Goal: Task Accomplishment & Management: Use online tool/utility

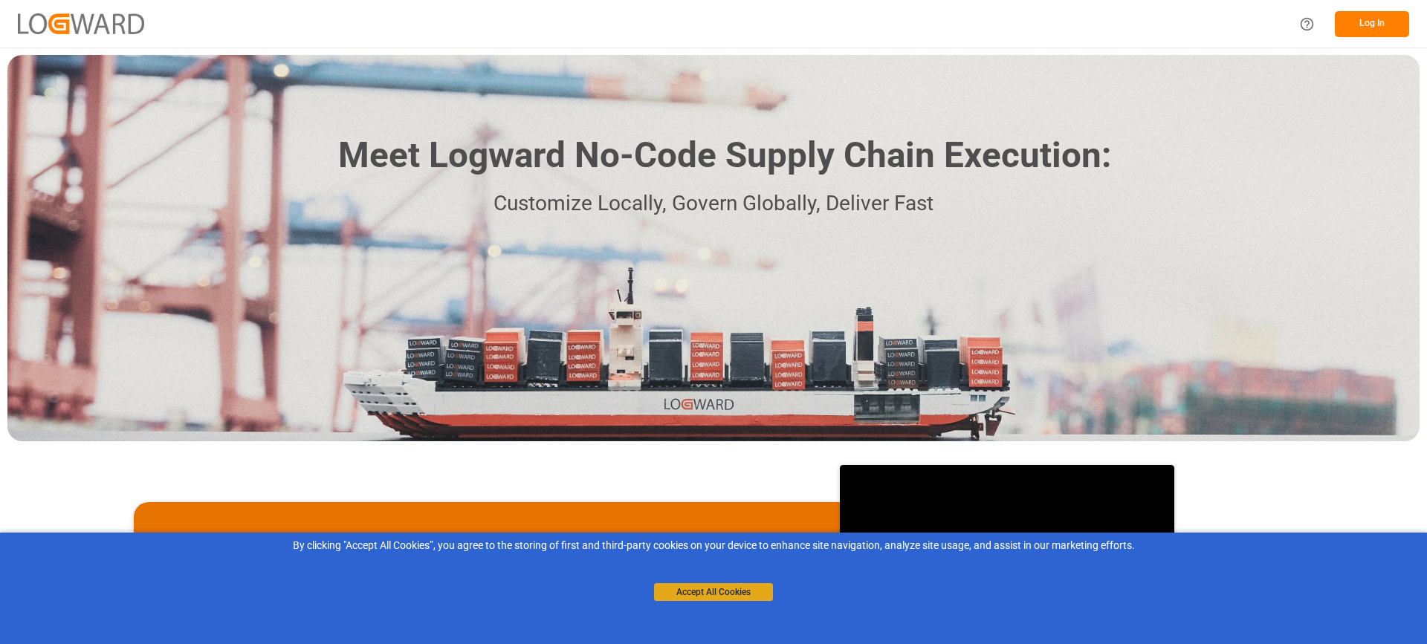
click at [725, 590] on button "Accept All Cookies" at bounding box center [713, 592] width 119 height 18
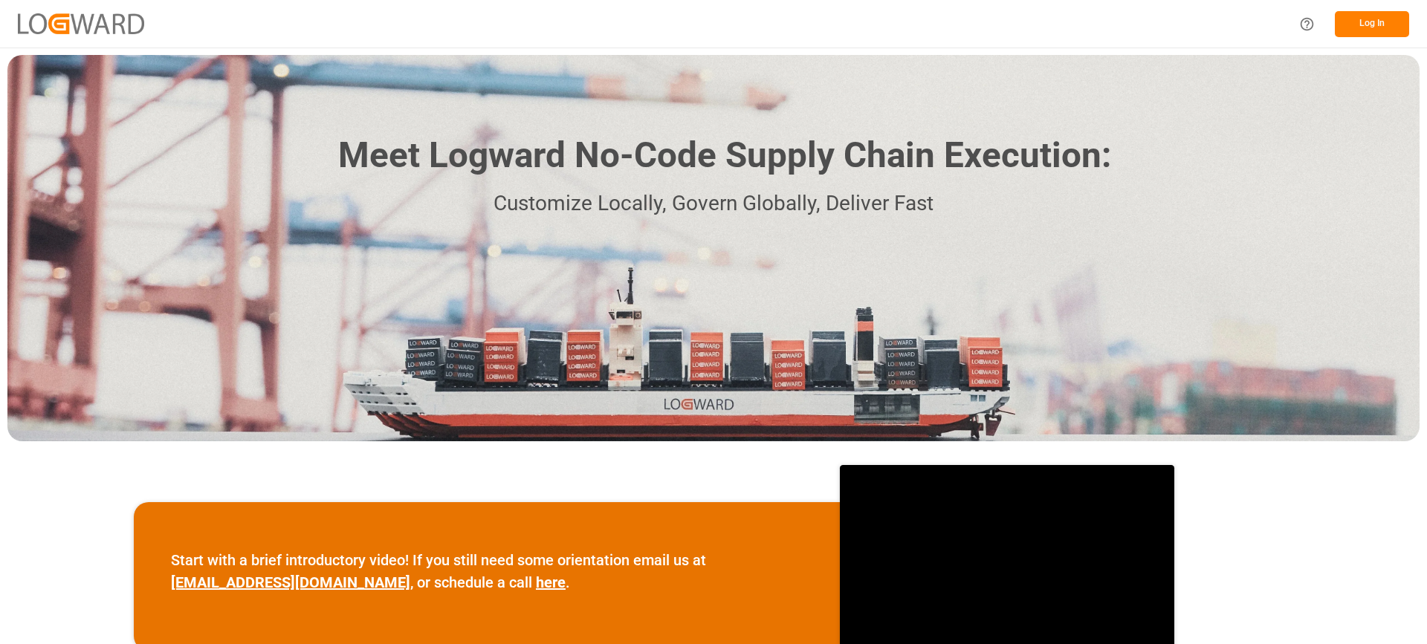
click at [1358, 19] on button "Log In" at bounding box center [1372, 24] width 74 height 26
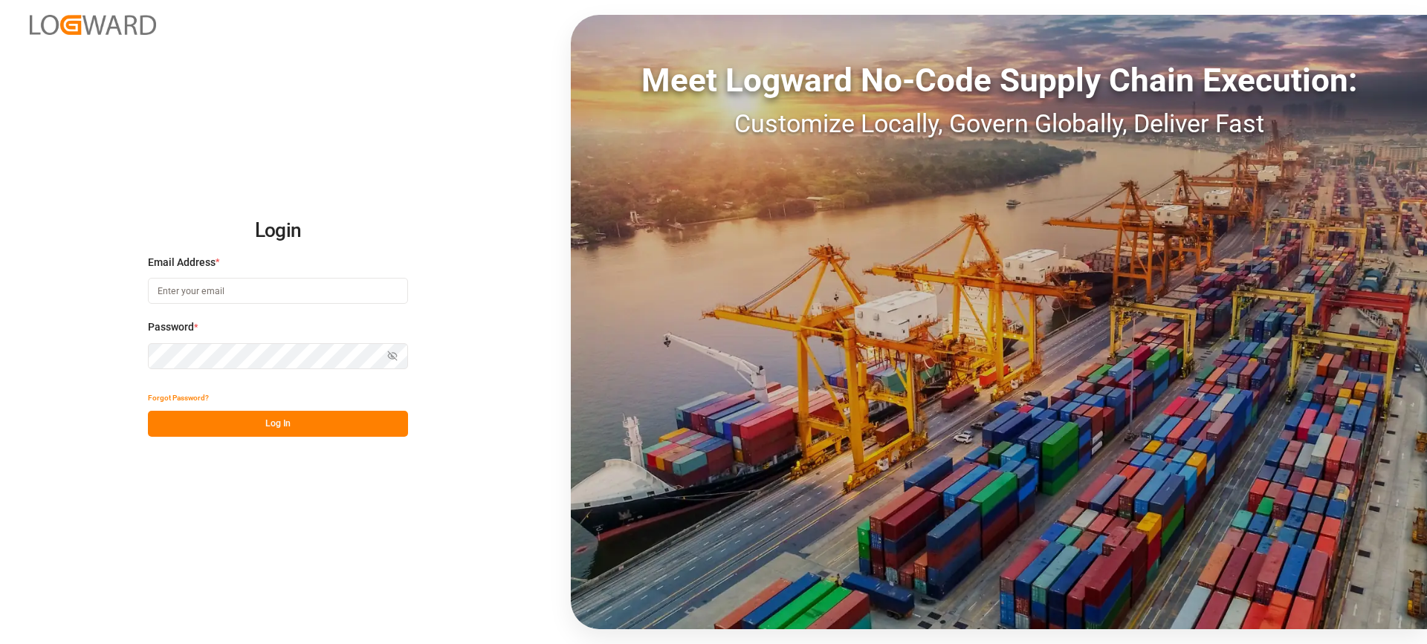
type input "[EMAIL_ADDRESS][PERSON_NAME][DOMAIN_NAME]"
click at [314, 422] on button "Log In" at bounding box center [278, 424] width 260 height 26
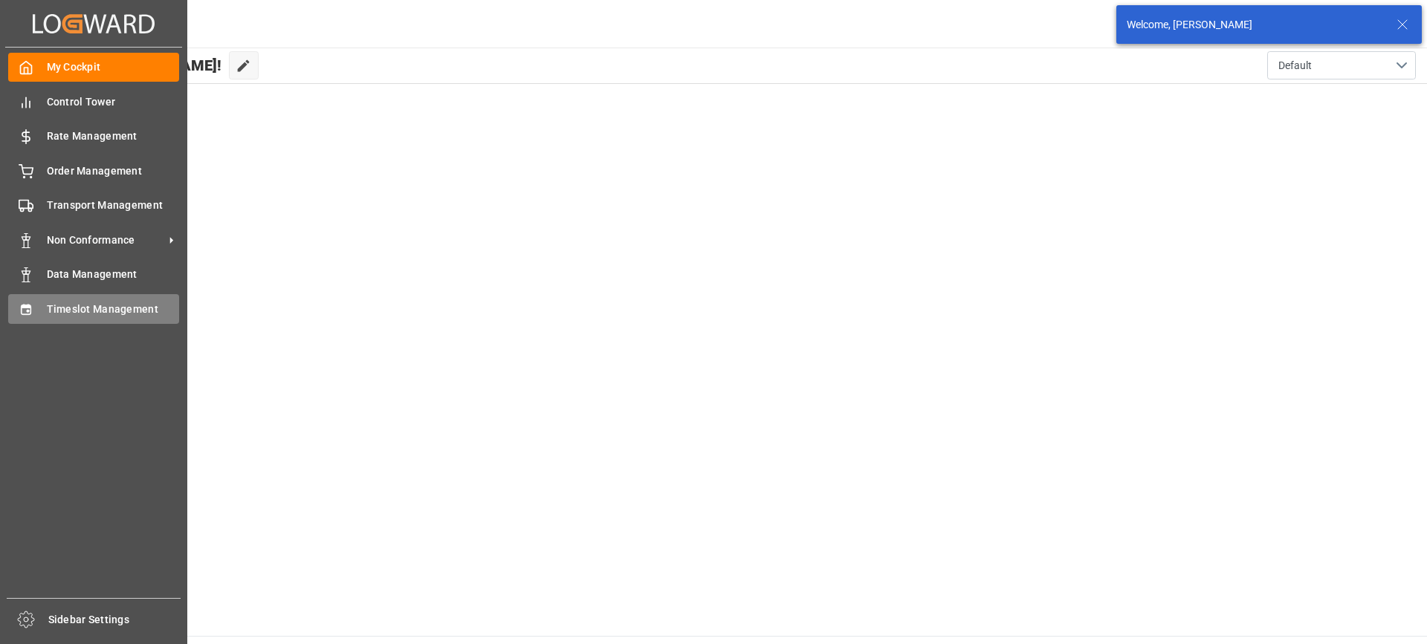
click at [68, 309] on span "Timeslot Management" at bounding box center [113, 310] width 133 height 16
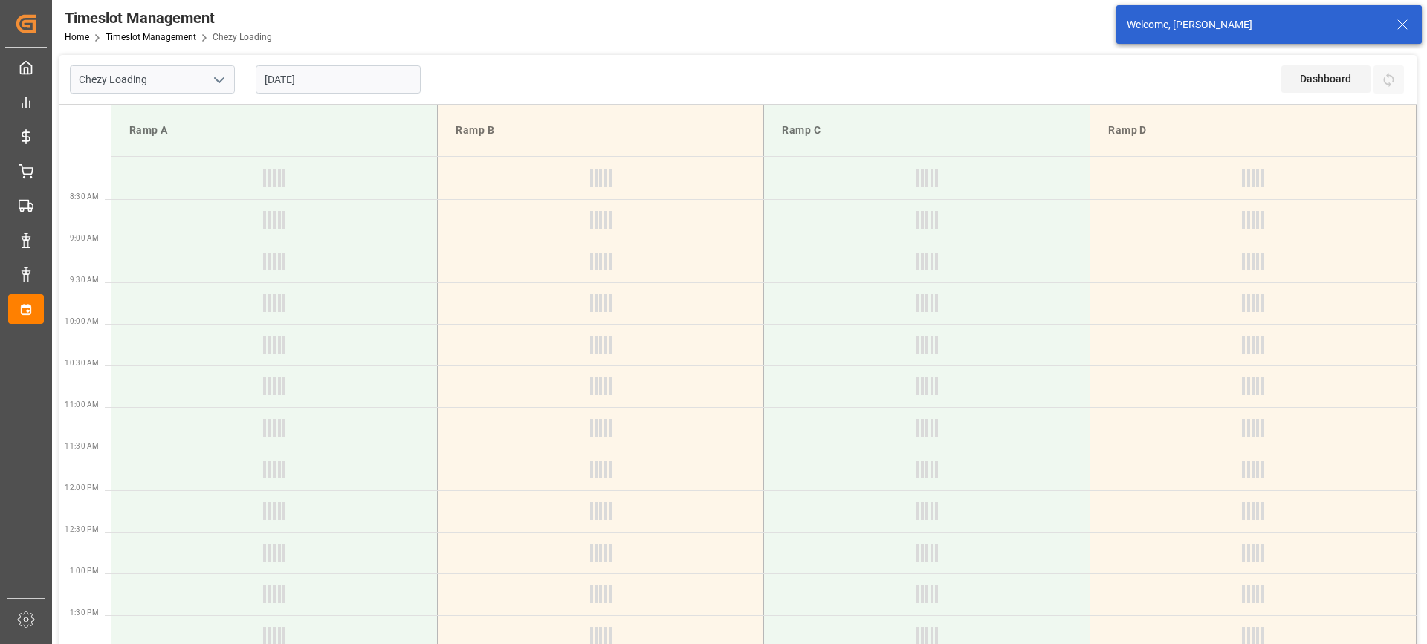
type input "Chezy Loading"
